Goal: Information Seeking & Learning: Understand process/instructions

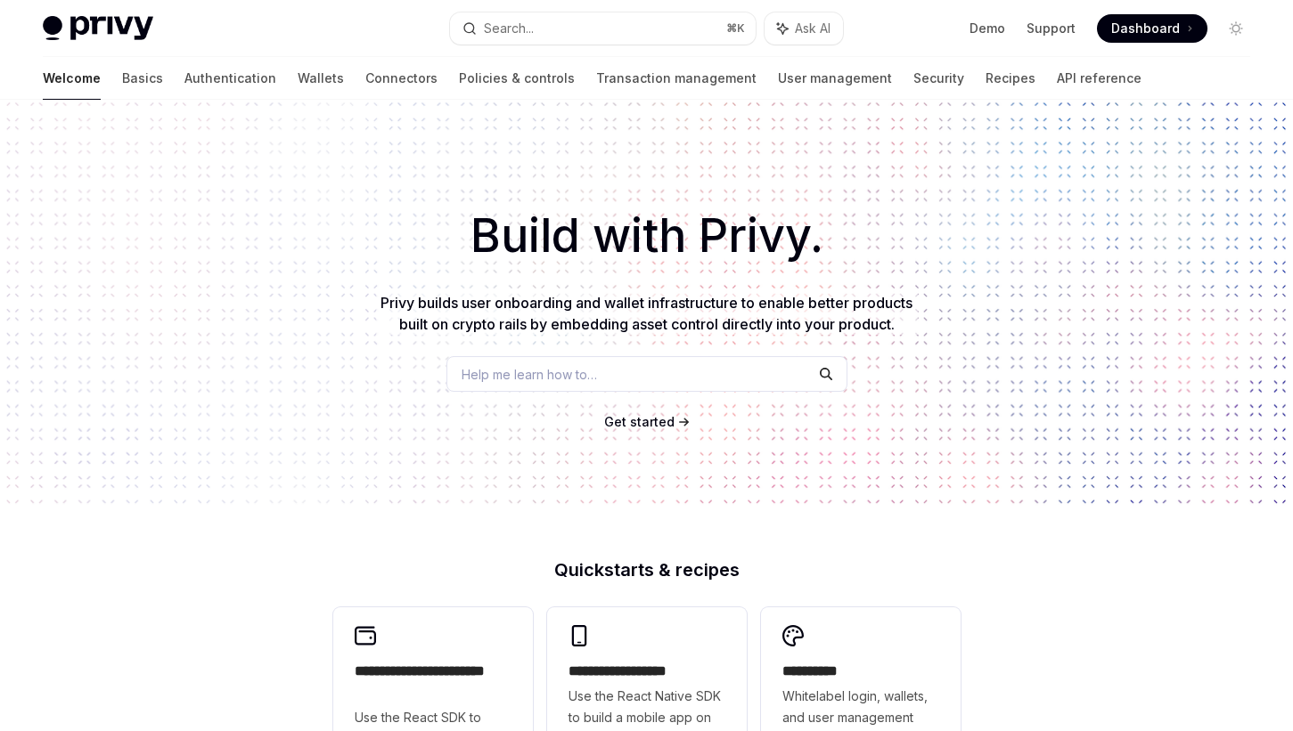
click at [584, 384] on span "Help me learn how to…" at bounding box center [528, 374] width 135 height 19
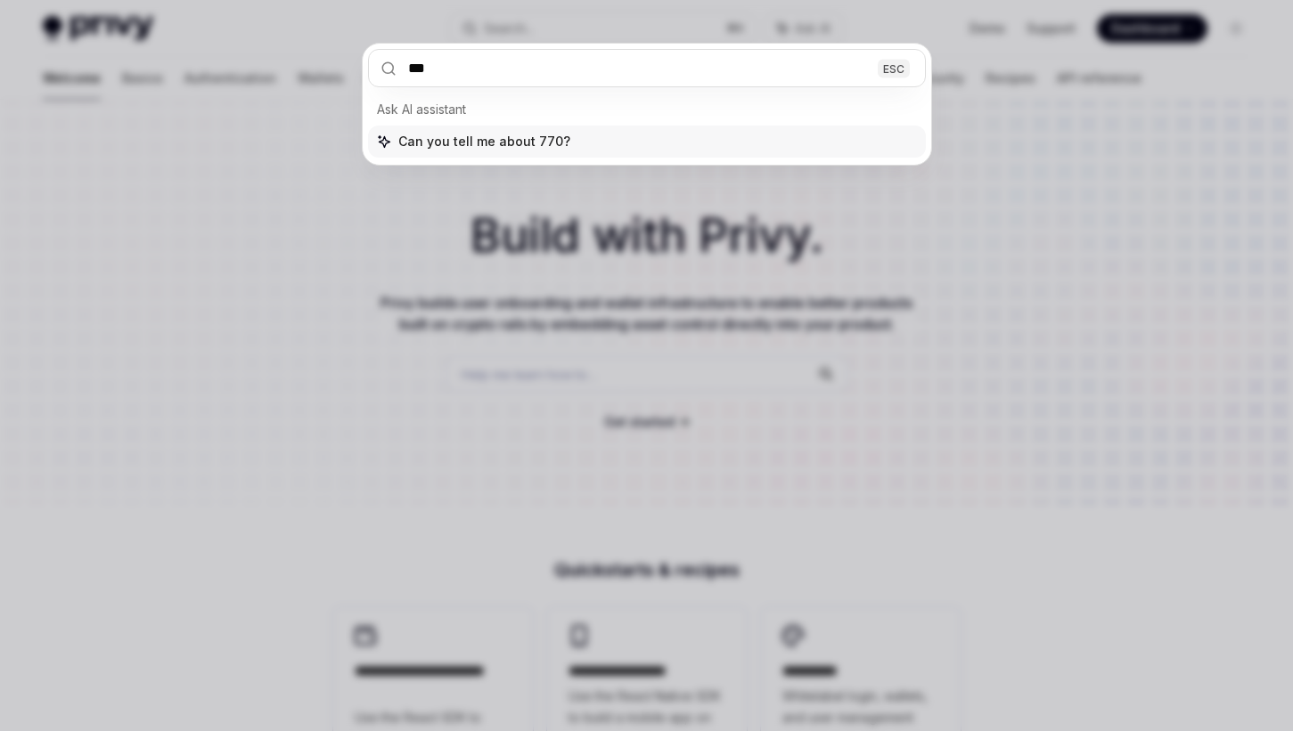
type input "****"
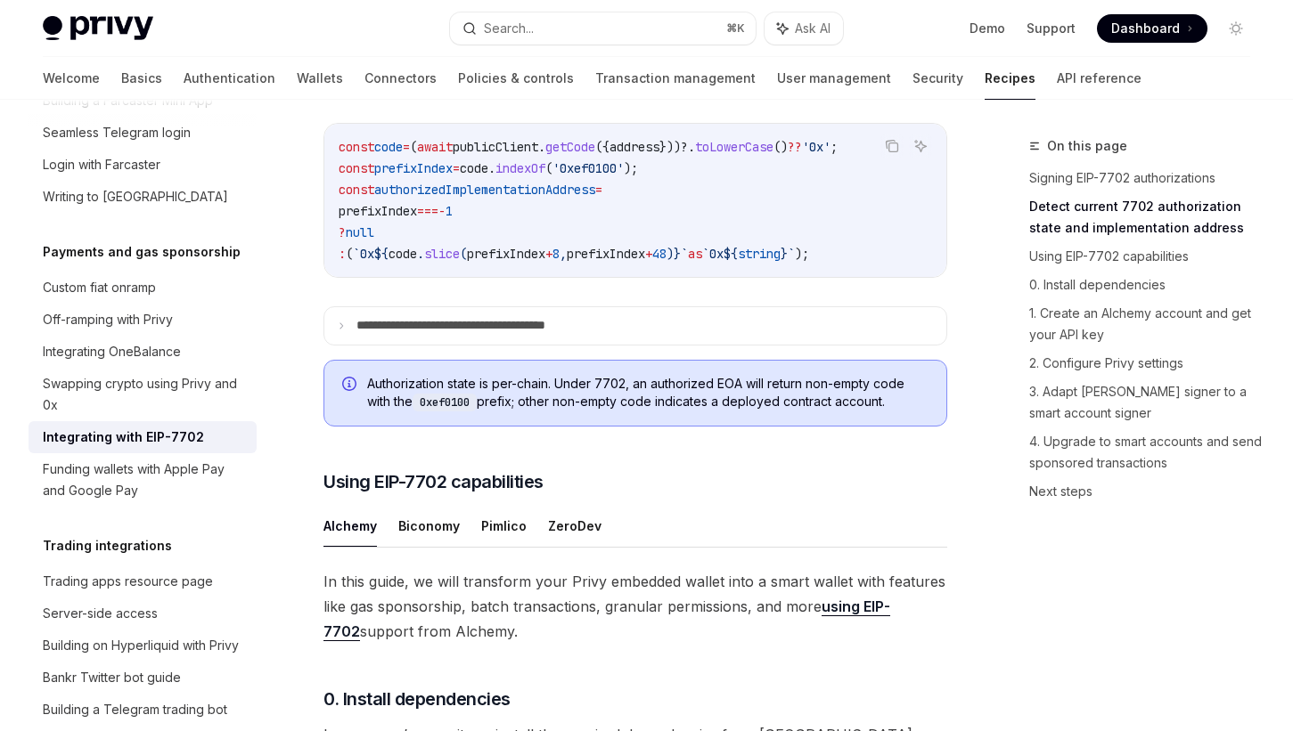
scroll to position [961, 0]
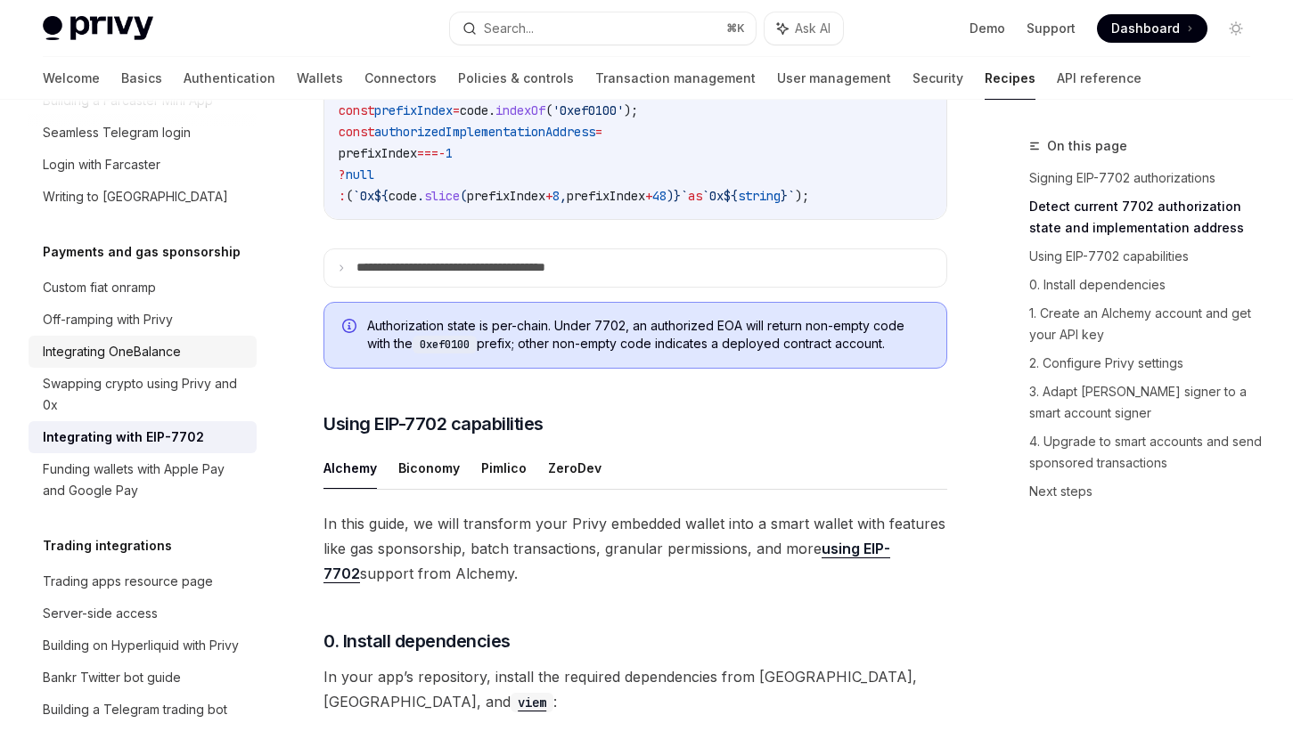
click at [108, 341] on div "Integrating OneBalance" at bounding box center [112, 351] width 138 height 21
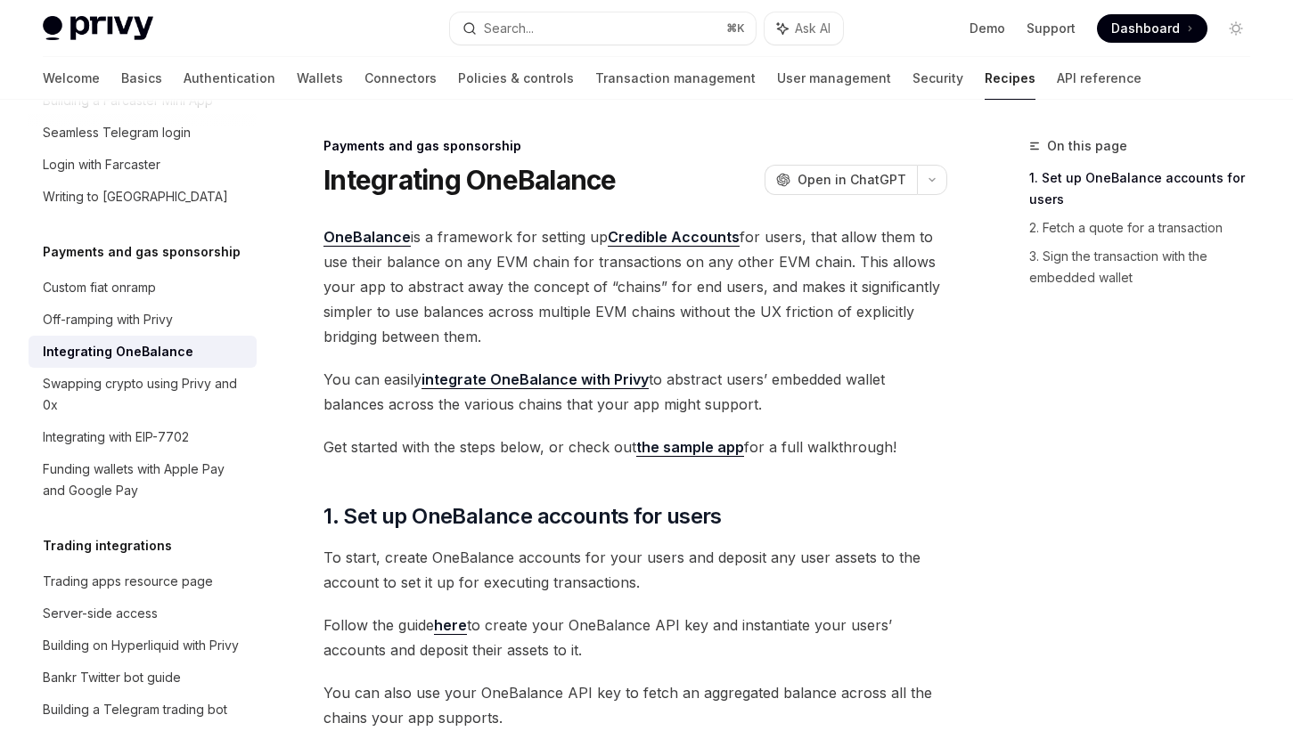
click at [1009, 413] on div "On this page 1. Set up OneBalance accounts for users 2. Fetch a quote for a tra…" at bounding box center [1128, 433] width 271 height 596
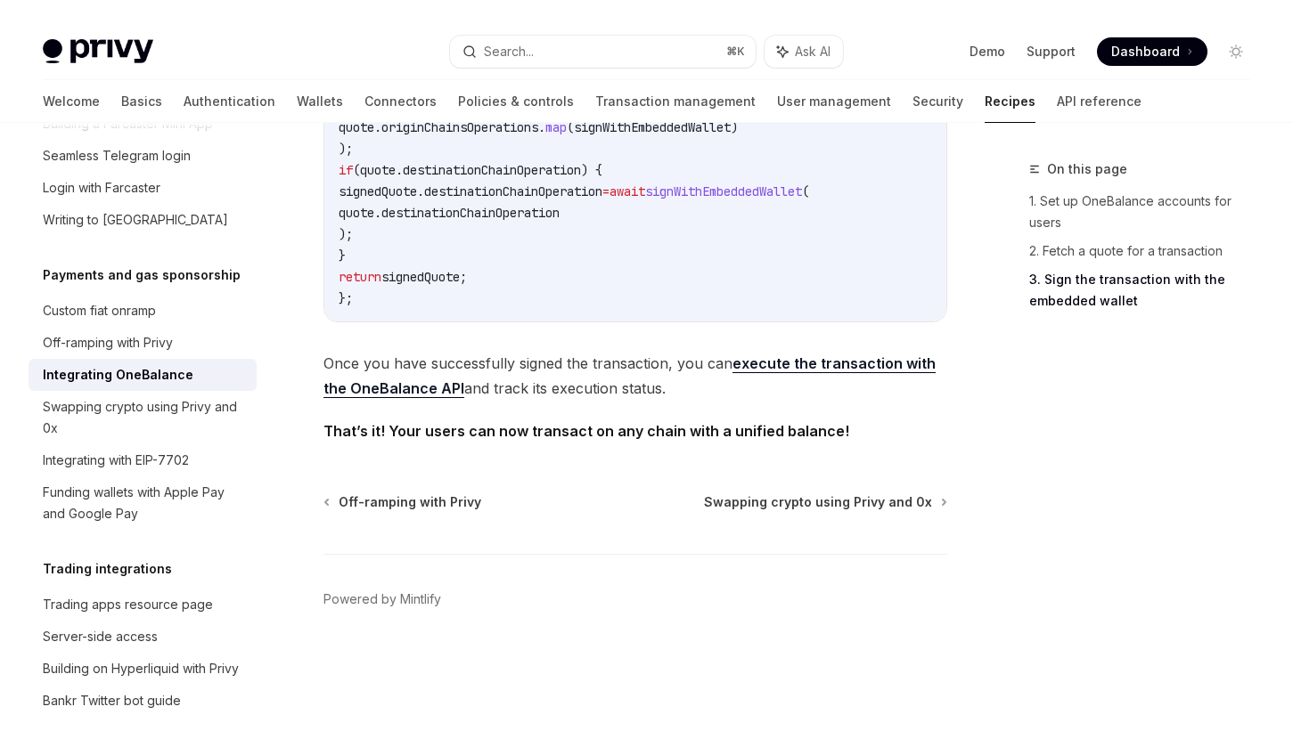
scroll to position [1801, 0]
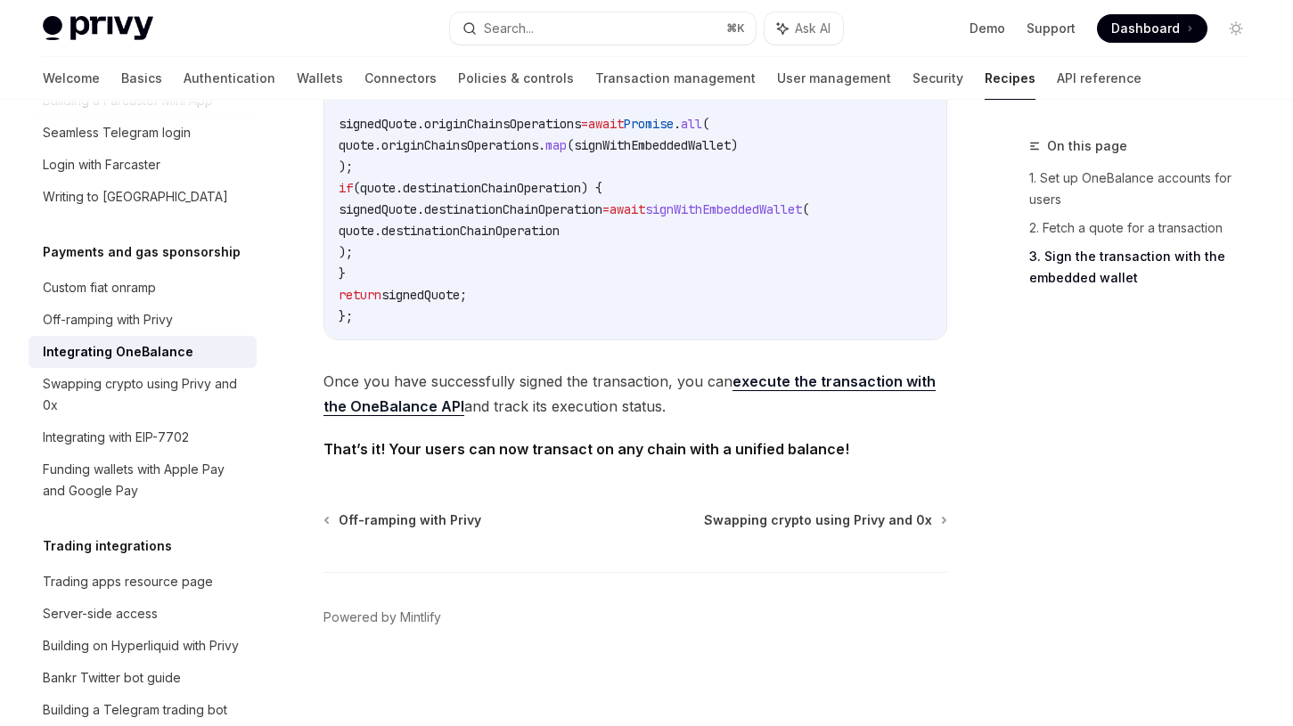
type textarea "*"
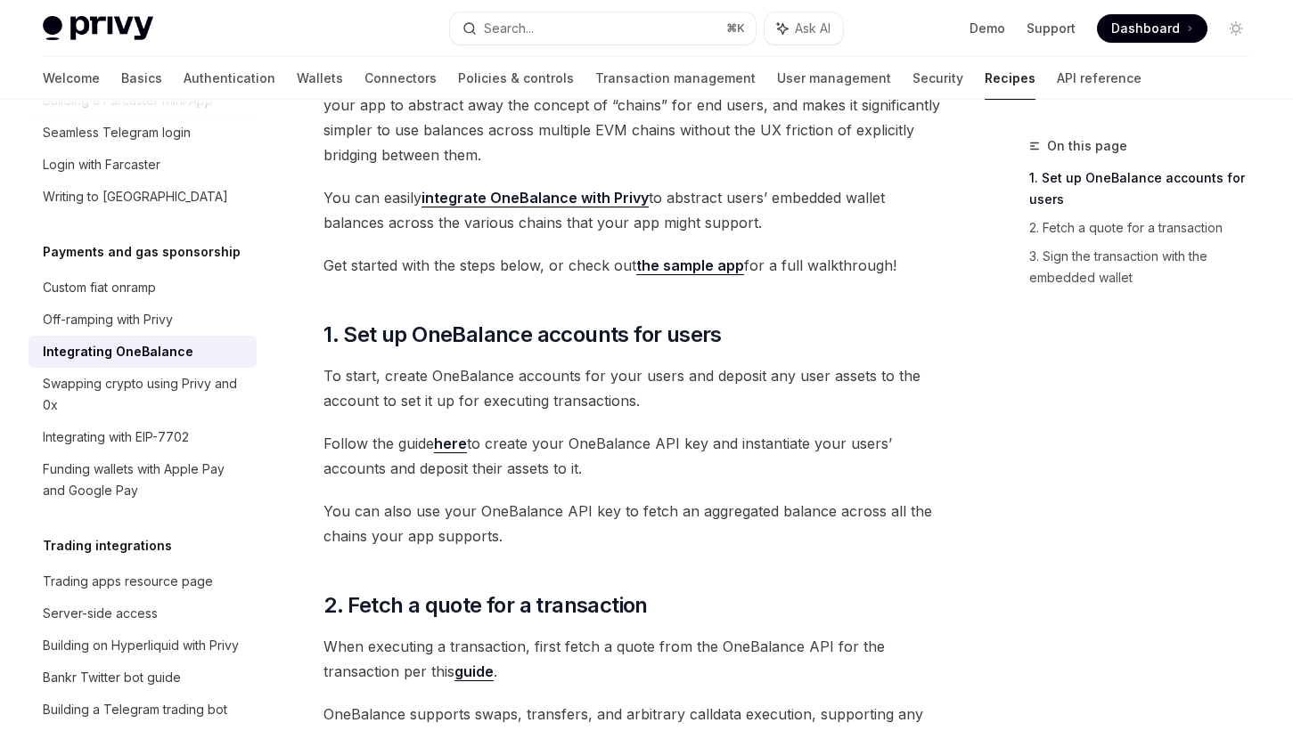
scroll to position [178, 0]
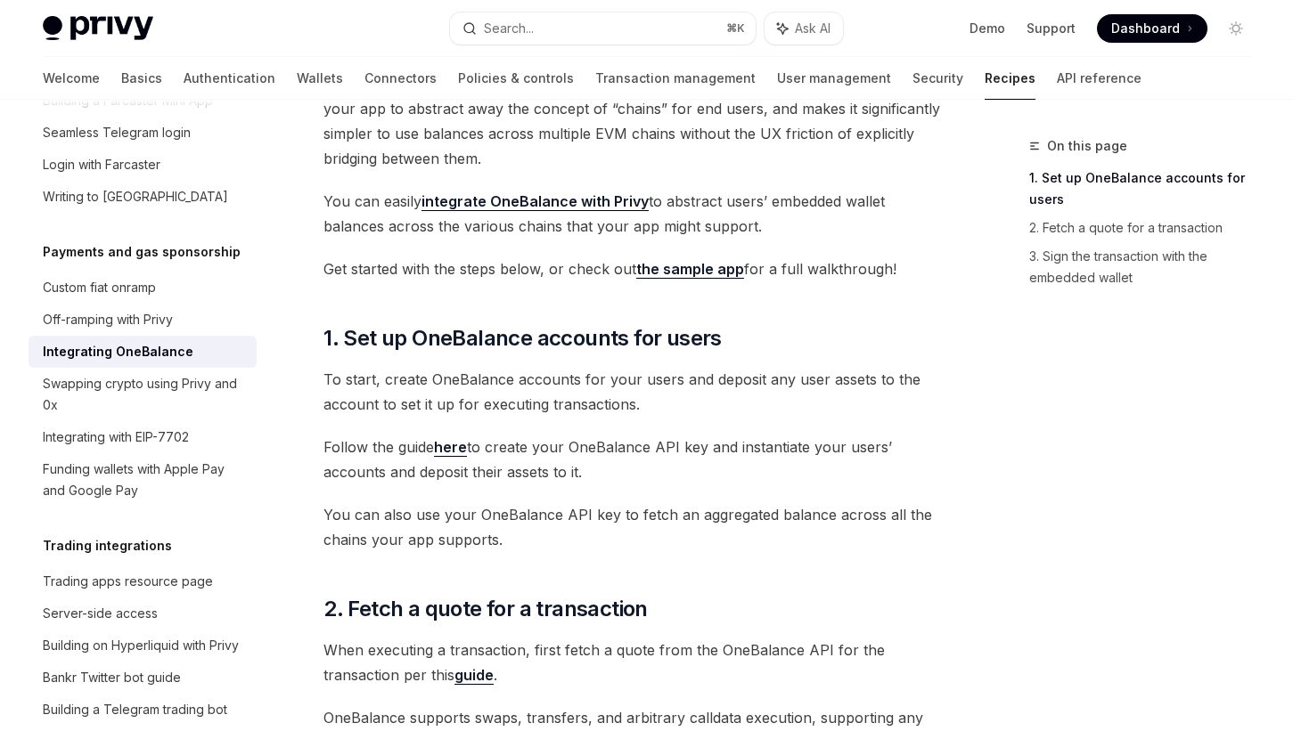
click at [686, 266] on link "the sample app" at bounding box center [690, 269] width 108 height 19
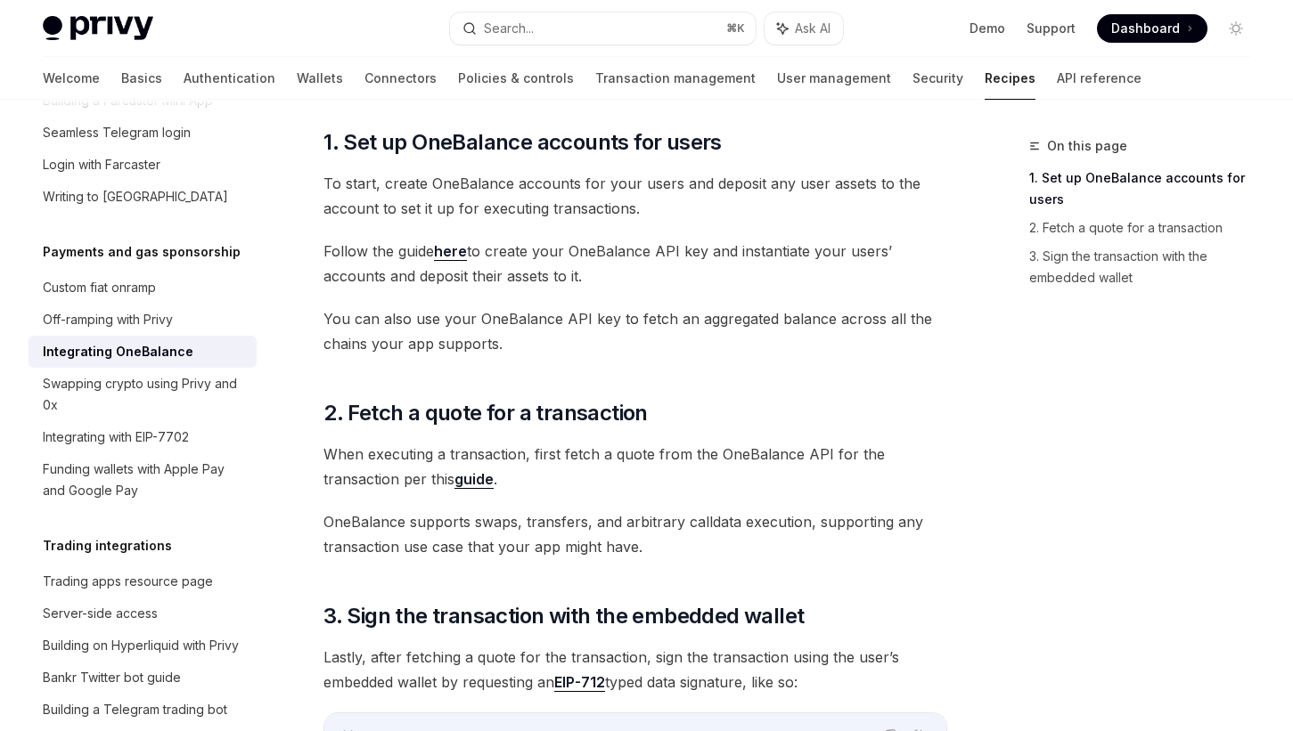
scroll to position [375, 0]
click at [451, 250] on link "here" at bounding box center [450, 250] width 33 height 19
